Goal: Transaction & Acquisition: Purchase product/service

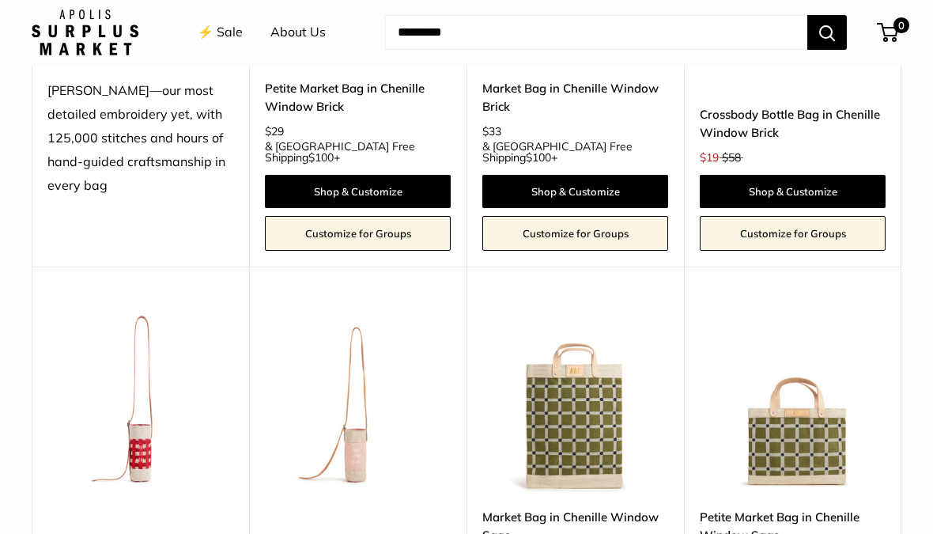
scroll to position [2205, 0]
click at [803, 508] on link "Petite Market Bag in Chenille Window Sage" at bounding box center [793, 526] width 186 height 37
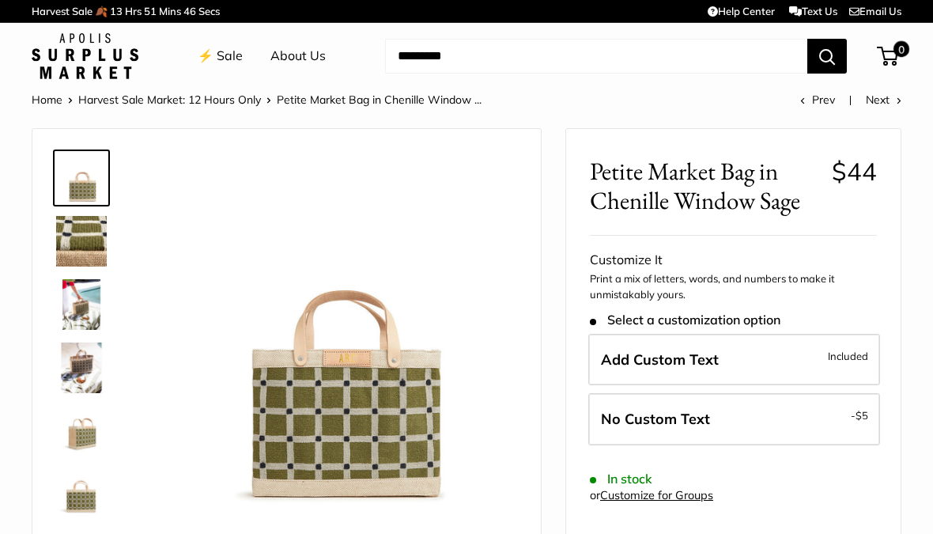
click at [74, 236] on img at bounding box center [81, 241] width 51 height 51
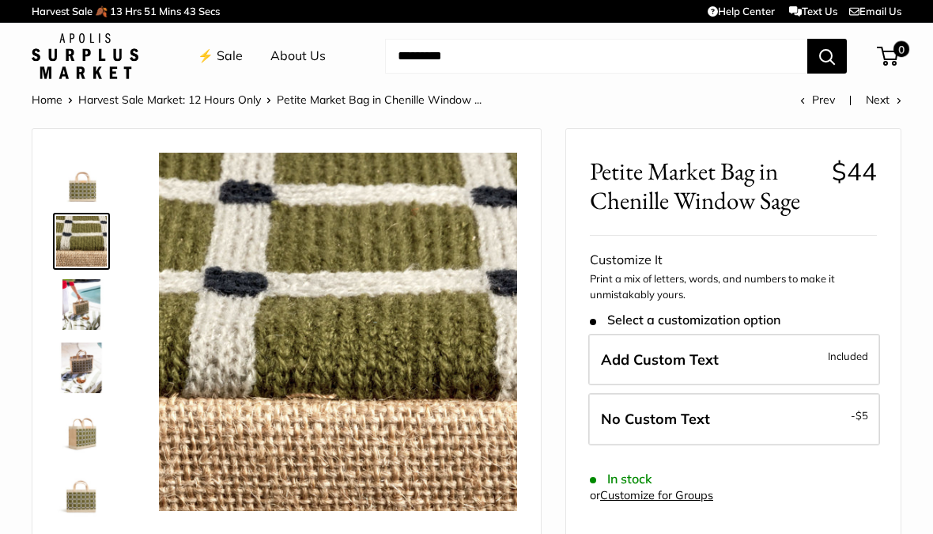
click at [81, 310] on img at bounding box center [81, 304] width 51 height 51
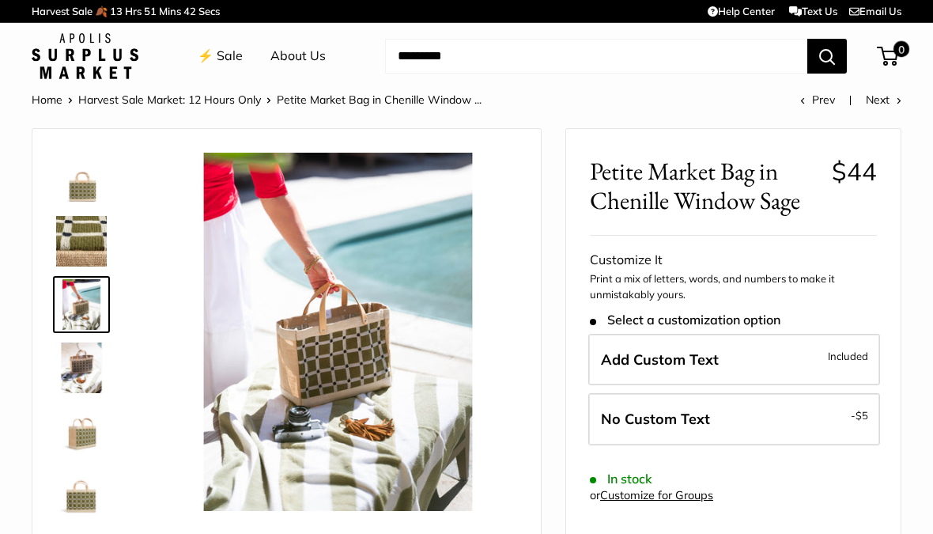
click at [99, 373] on img at bounding box center [81, 368] width 51 height 51
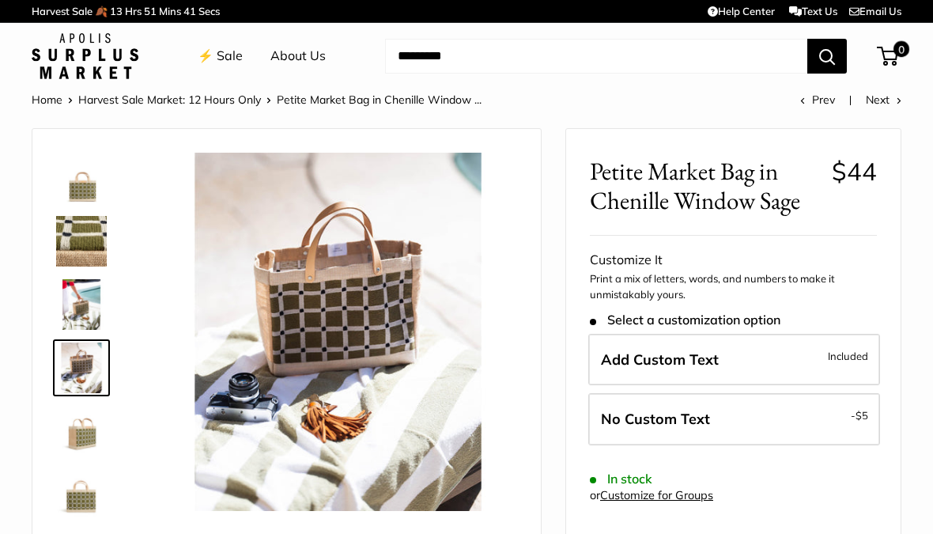
click at [92, 324] on img at bounding box center [81, 304] width 51 height 51
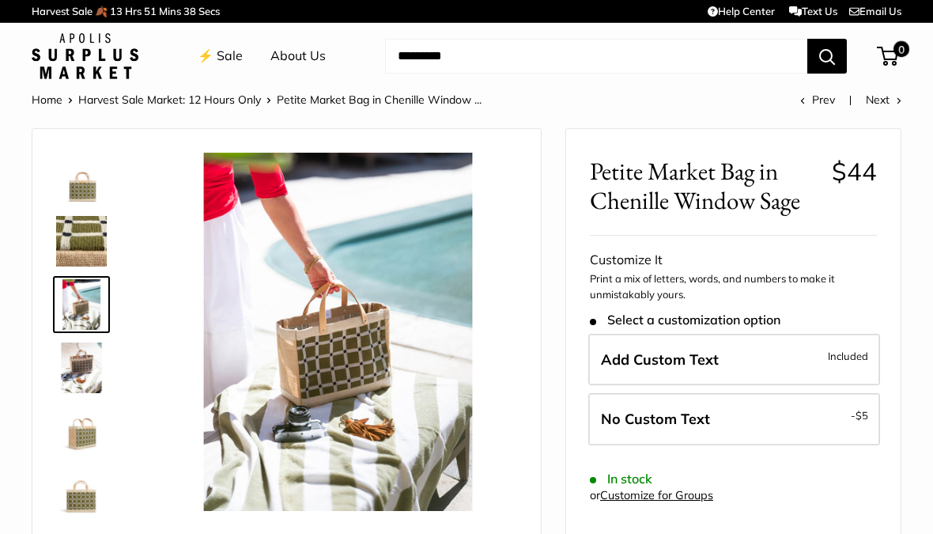
click at [97, 380] on img at bounding box center [81, 368] width 51 height 51
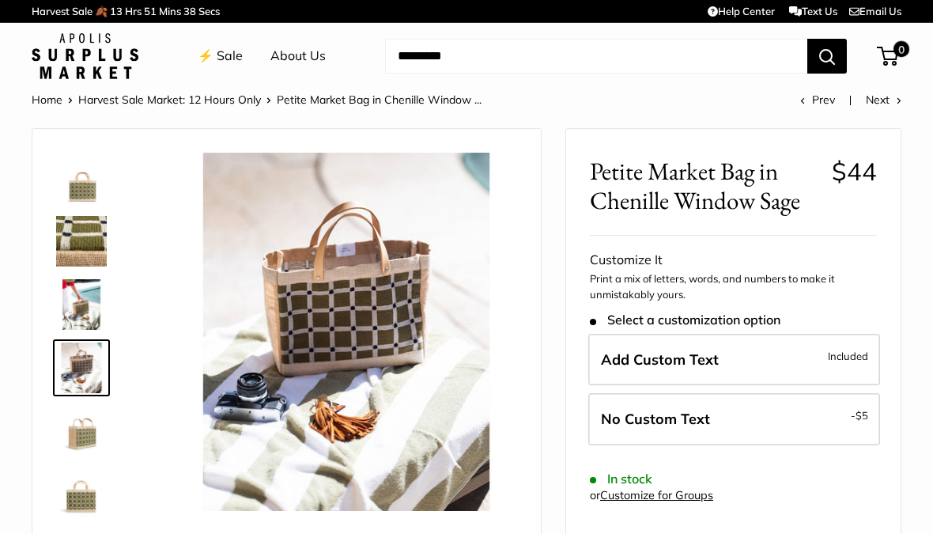
click at [82, 441] on img at bounding box center [81, 431] width 51 height 51
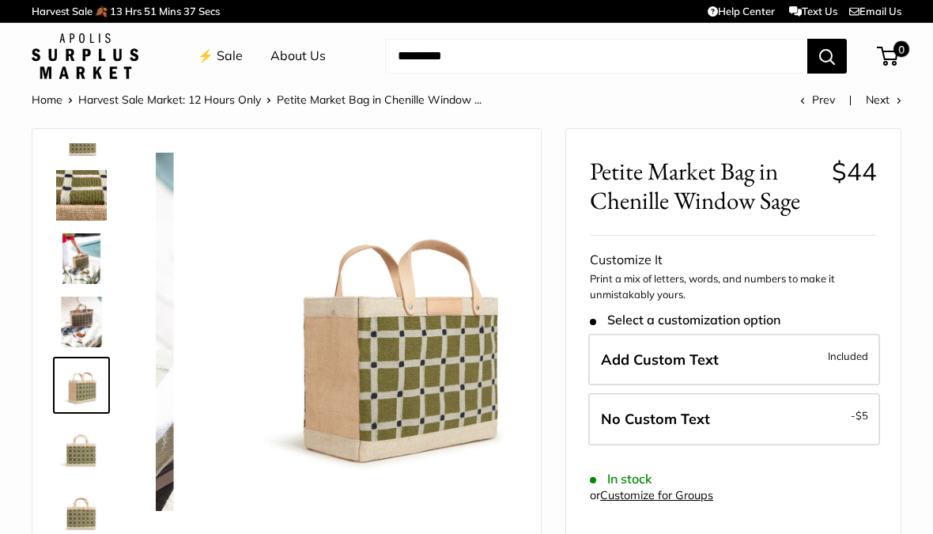
scroll to position [49, 0]
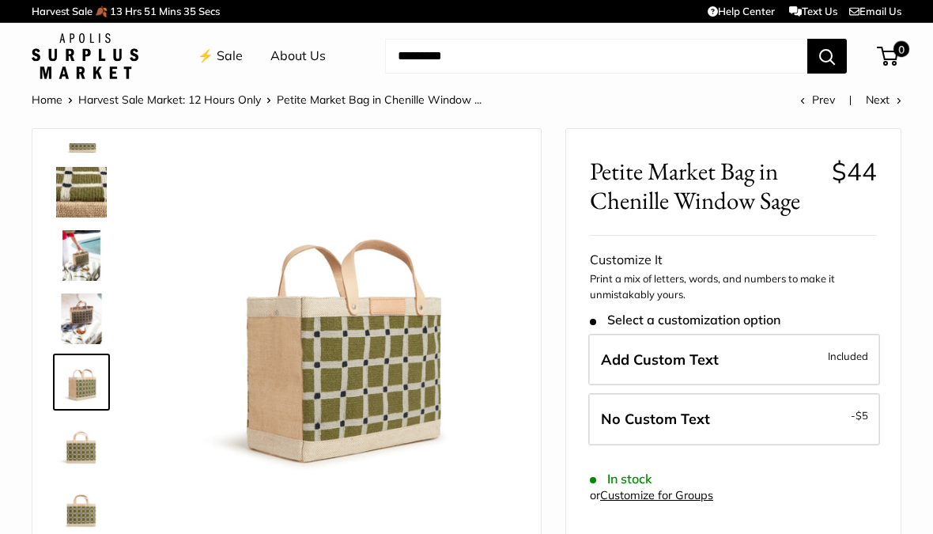
click at [740, 364] on label "Add Custom Text Included" at bounding box center [735, 360] width 292 height 52
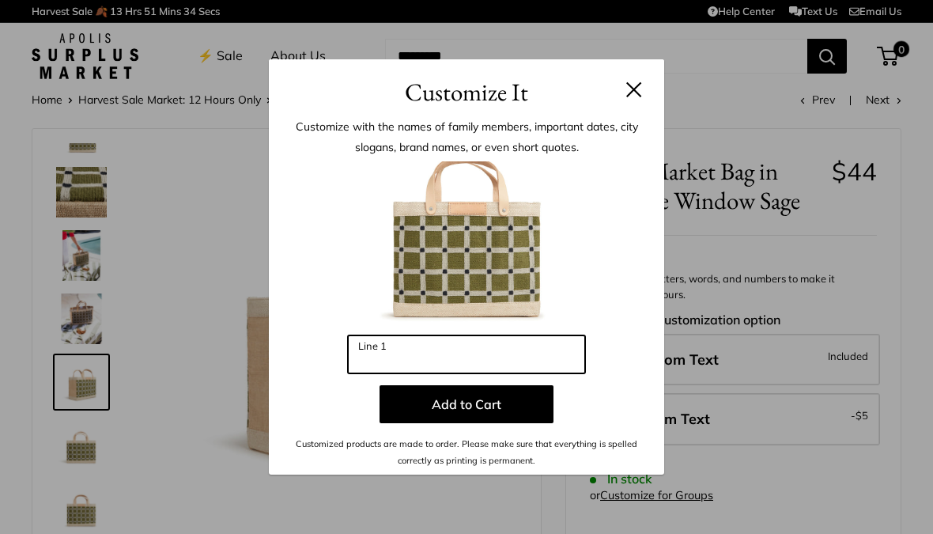
click at [476, 358] on input "Line 1" at bounding box center [466, 354] width 237 height 38
type input "*"
click at [640, 84] on button at bounding box center [634, 89] width 16 height 16
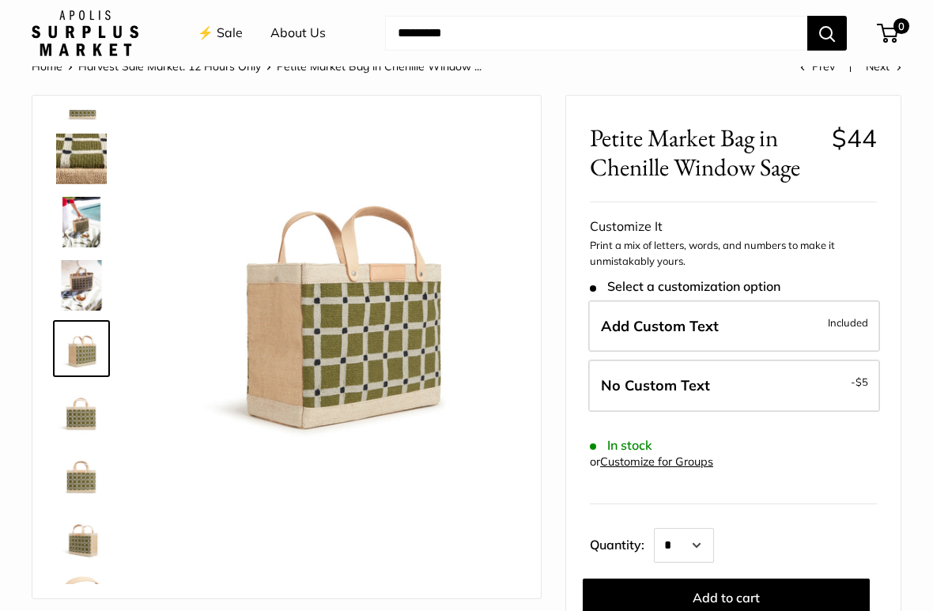
scroll to position [36, 0]
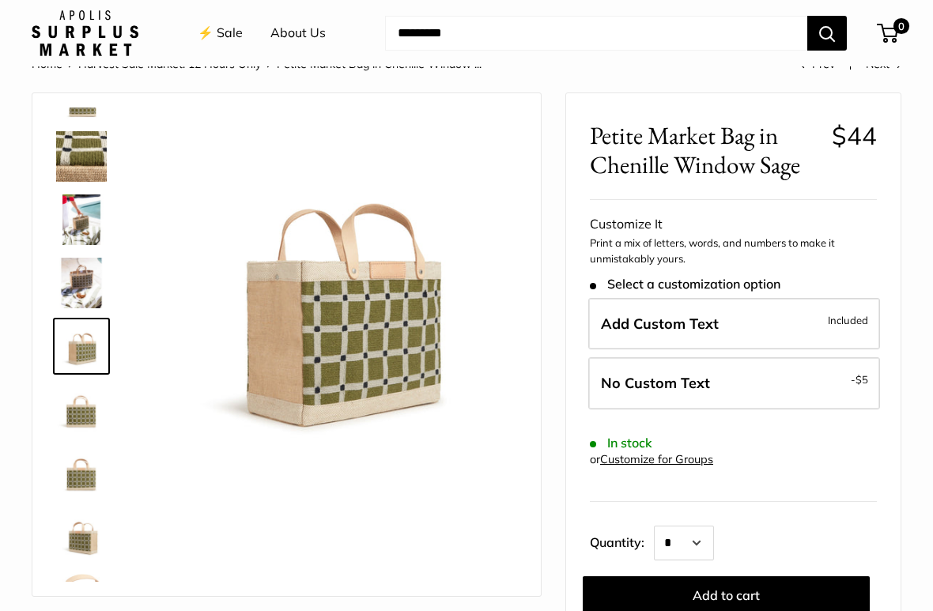
click at [70, 404] on img at bounding box center [81, 409] width 51 height 51
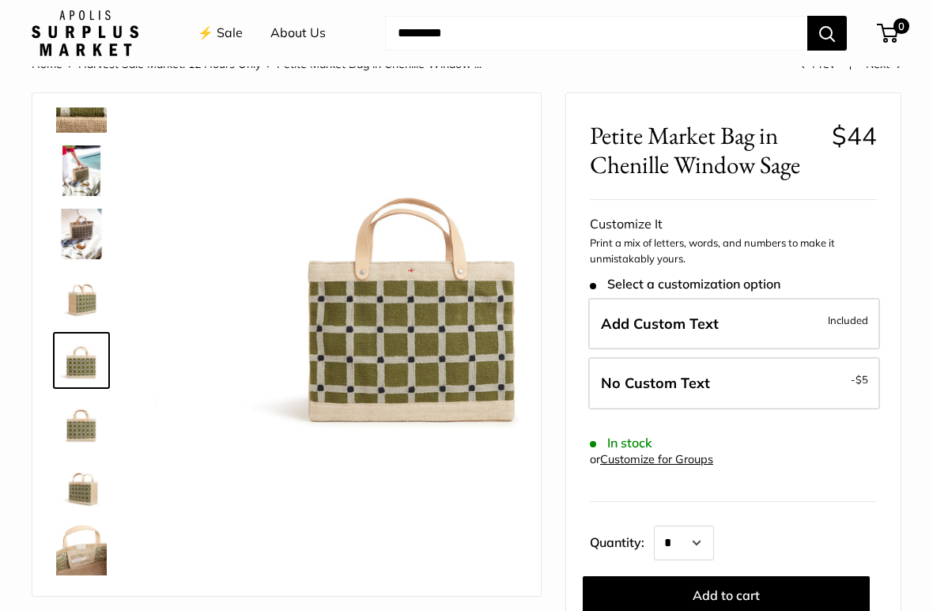
scroll to position [101, 0]
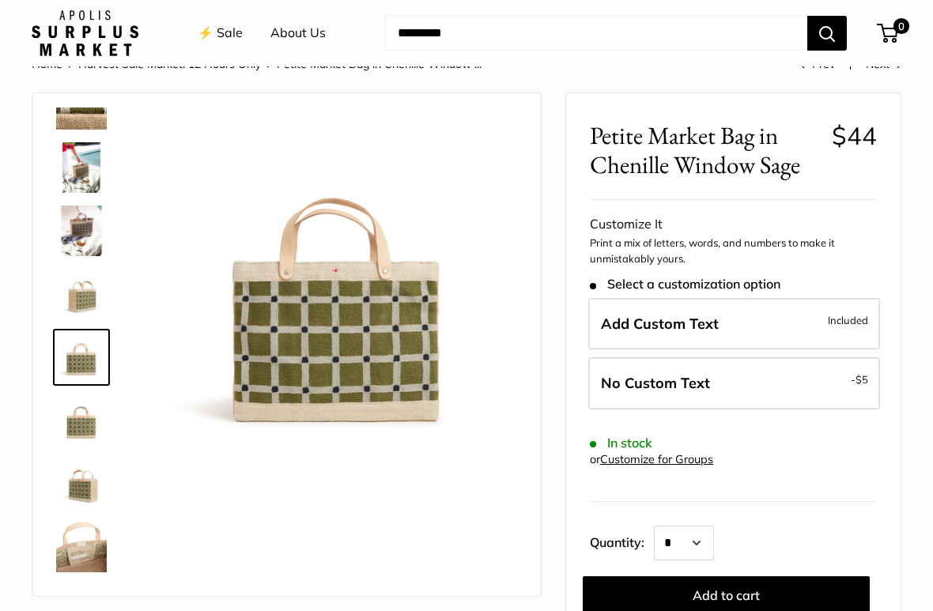
click at [73, 430] on img at bounding box center [81, 421] width 51 height 51
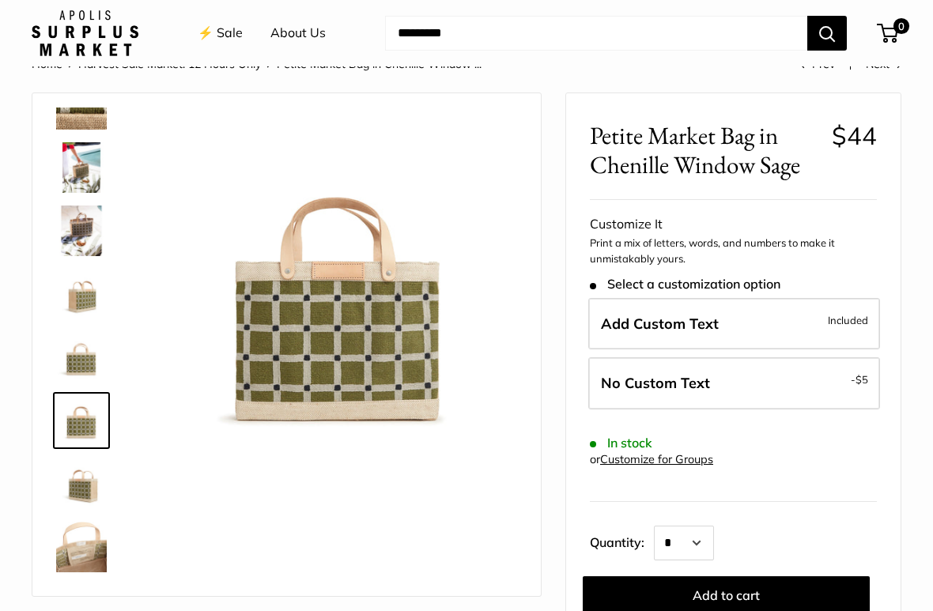
click at [81, 473] on img at bounding box center [81, 484] width 51 height 51
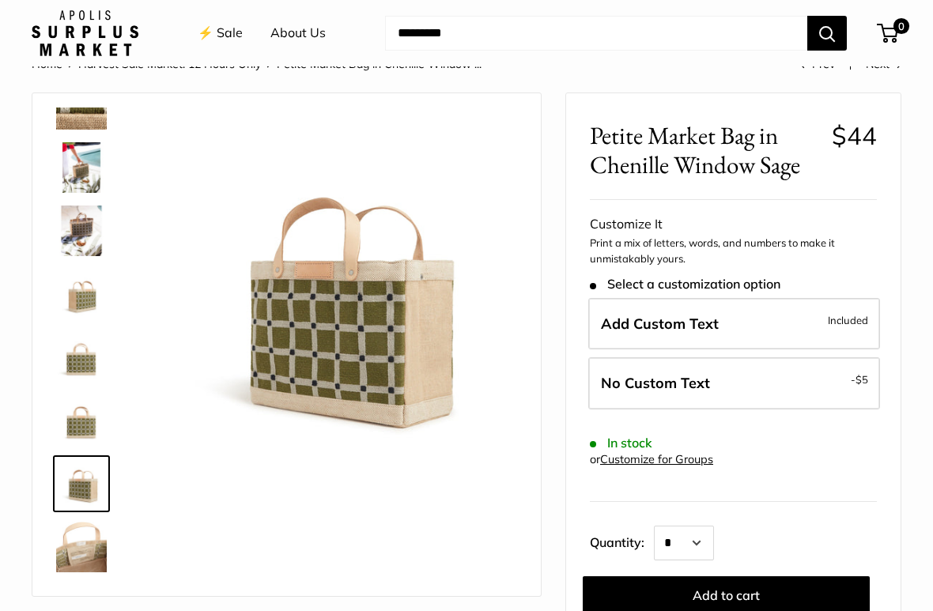
click at [83, 505] on img at bounding box center [81, 484] width 51 height 51
click at [79, 533] on img at bounding box center [81, 547] width 51 height 51
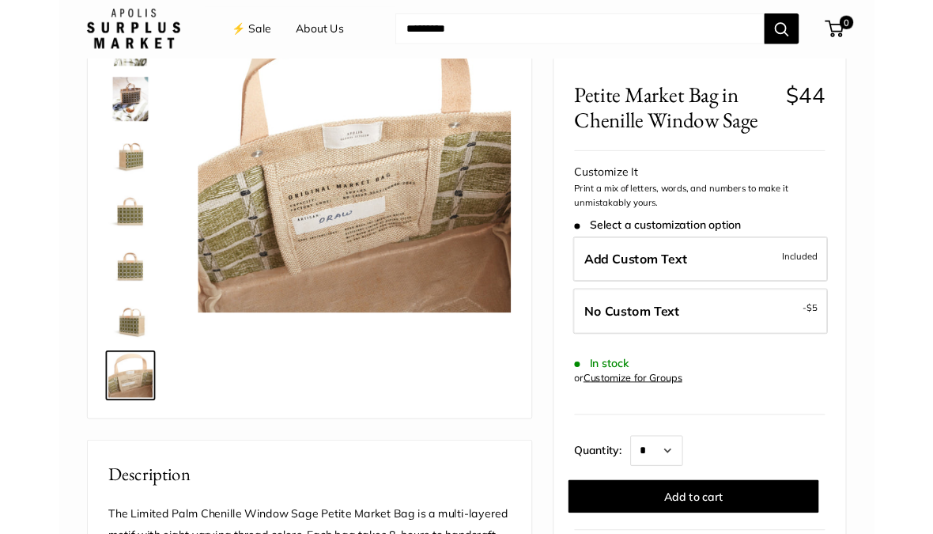
scroll to position [0, 0]
